Goal: Information Seeking & Learning: Learn about a topic

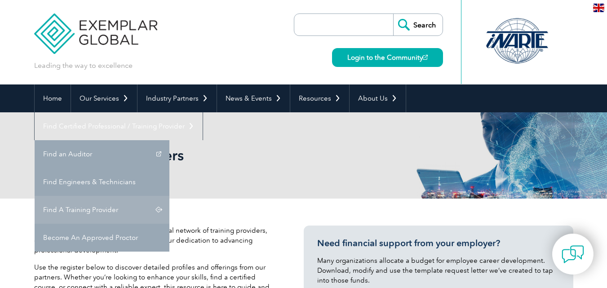
click at [170, 196] on link "Find A Training Provider" at bounding box center [102, 210] width 135 height 28
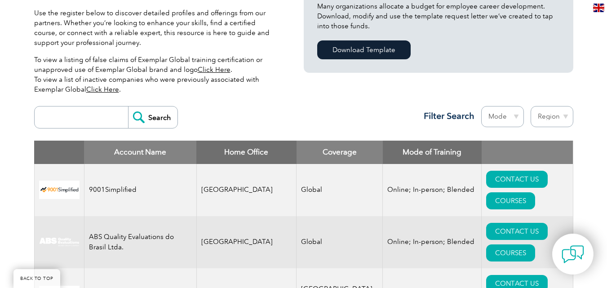
scroll to position [270, 0]
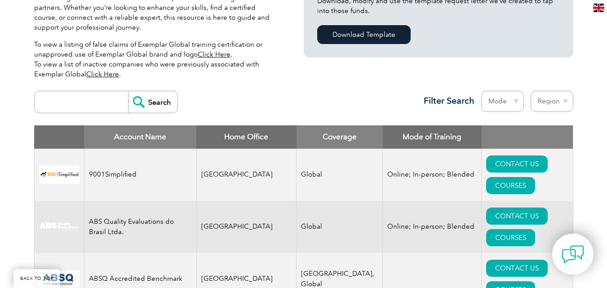
click at [67, 77] on p "To view a listing of false claims of Exemplar Global training certification or …" at bounding box center [155, 60] width 243 height 40
drag, startPoint x: 73, startPoint y: 96, endPoint x: 103, endPoint y: 112, distance: 33.8
click at [73, 96] on input "search" at bounding box center [83, 102] width 89 height 22
type input "royal"
click at [128, 91] on input "Search" at bounding box center [152, 102] width 49 height 22
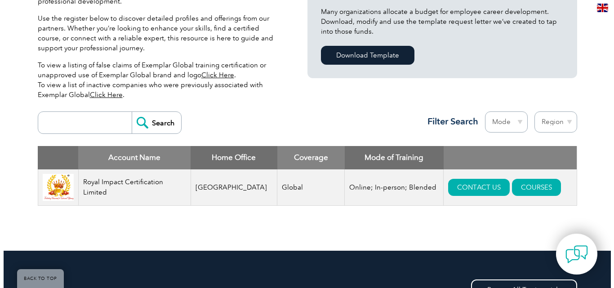
scroll to position [360, 0]
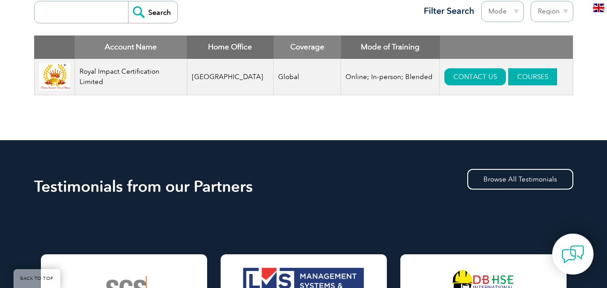
click at [513, 84] on link "COURSES" at bounding box center [533, 76] width 49 height 17
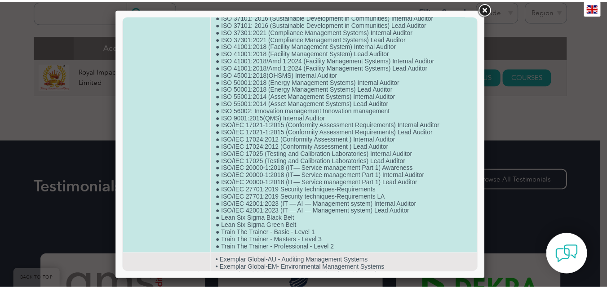
scroll to position [391, 0]
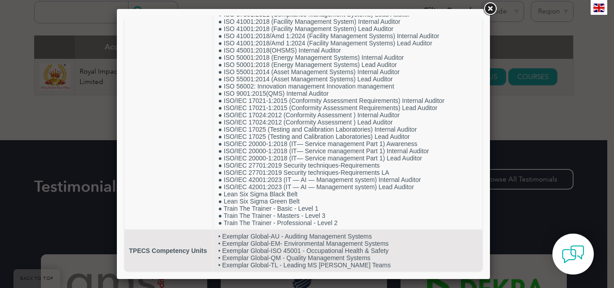
click at [490, 13] on link at bounding box center [490, 9] width 16 height 16
